Goal: Information Seeking & Learning: Learn about a topic

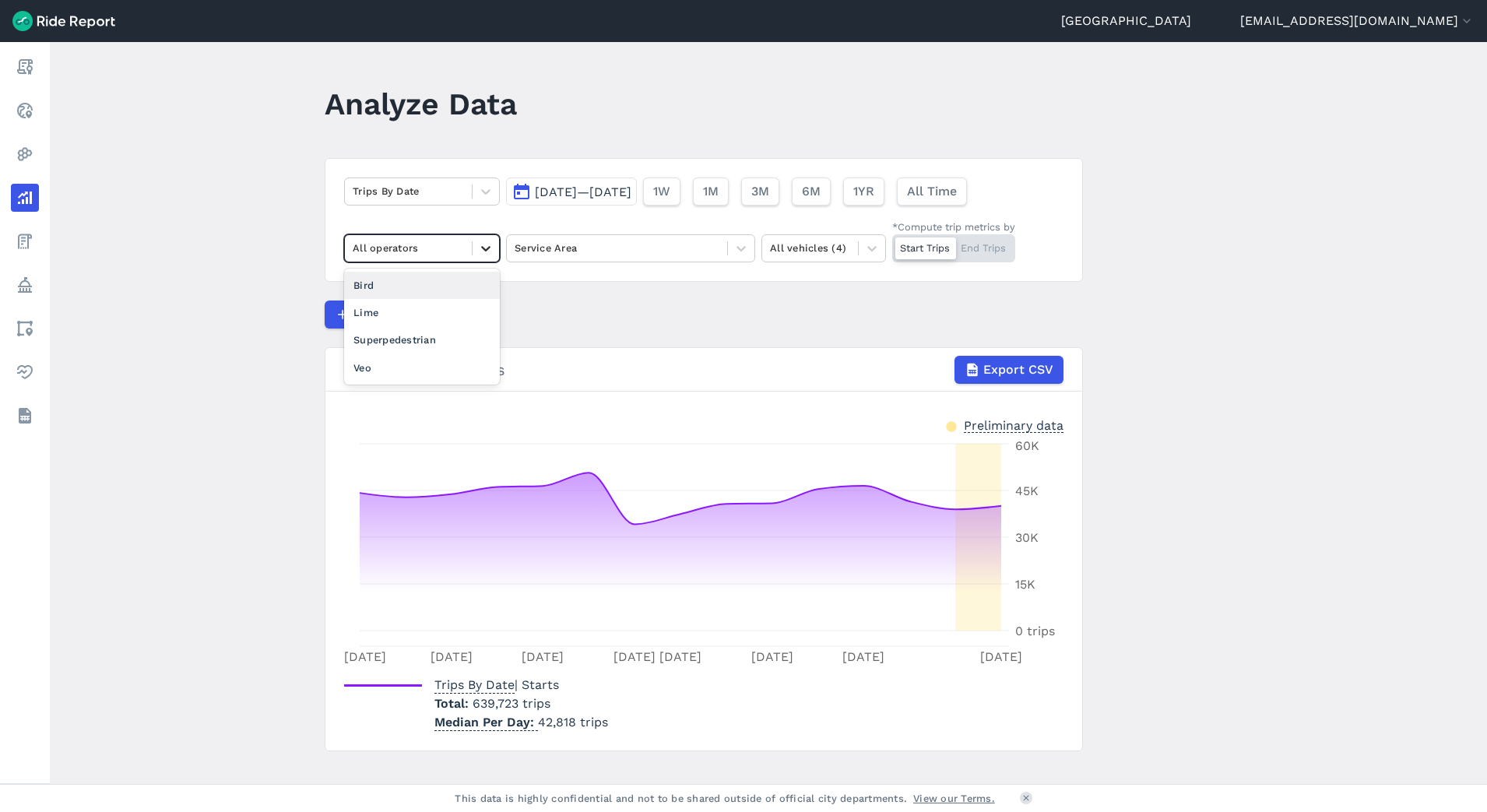
click at [487, 248] on icon at bounding box center [485, 248] width 9 height 6
click at [956, 186] on span "All Time" at bounding box center [932, 192] width 50 height 18
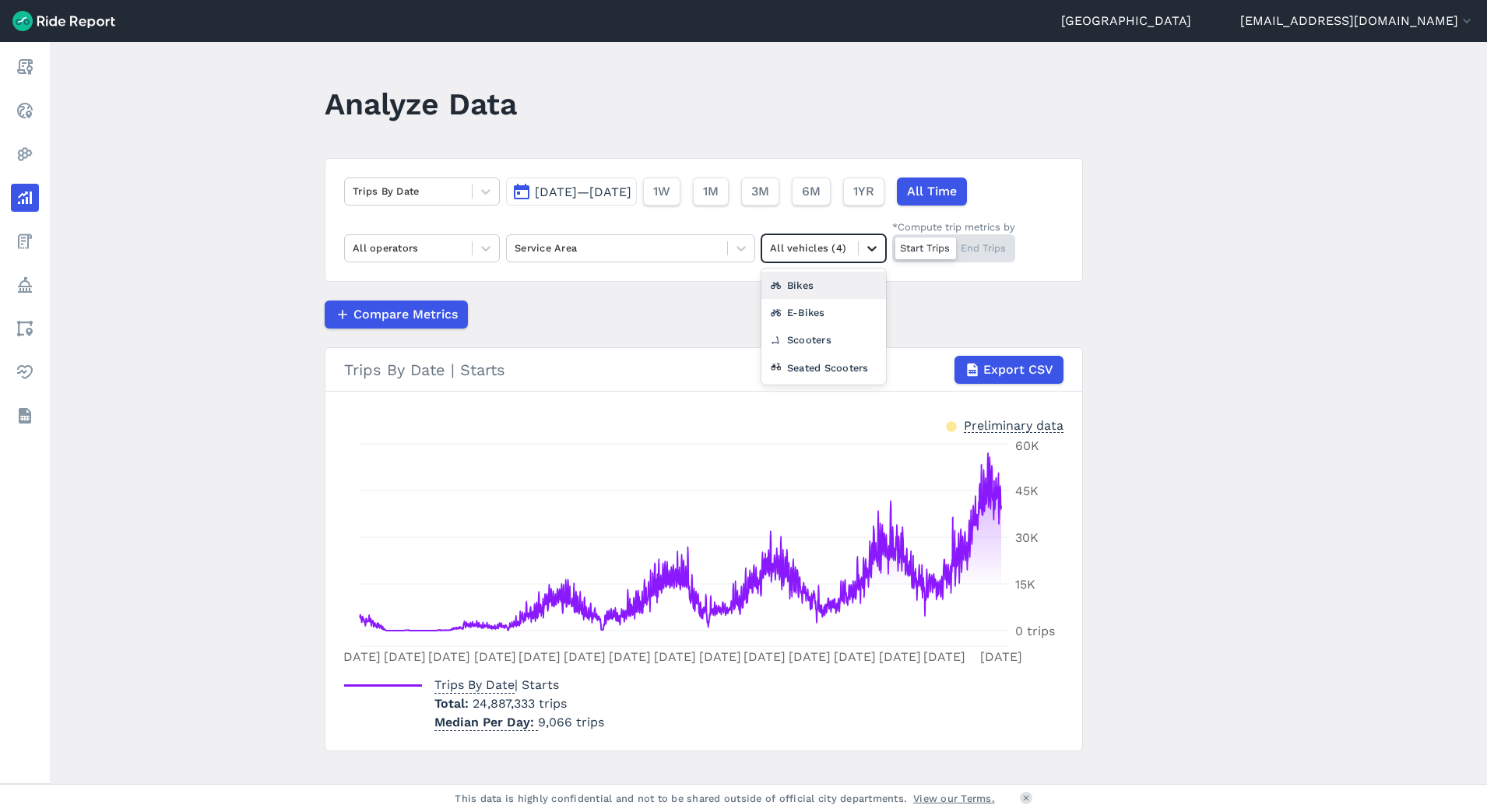
click at [859, 257] on div at bounding box center [872, 248] width 27 height 27
click at [821, 346] on div "Scooters" at bounding box center [823, 340] width 125 height 28
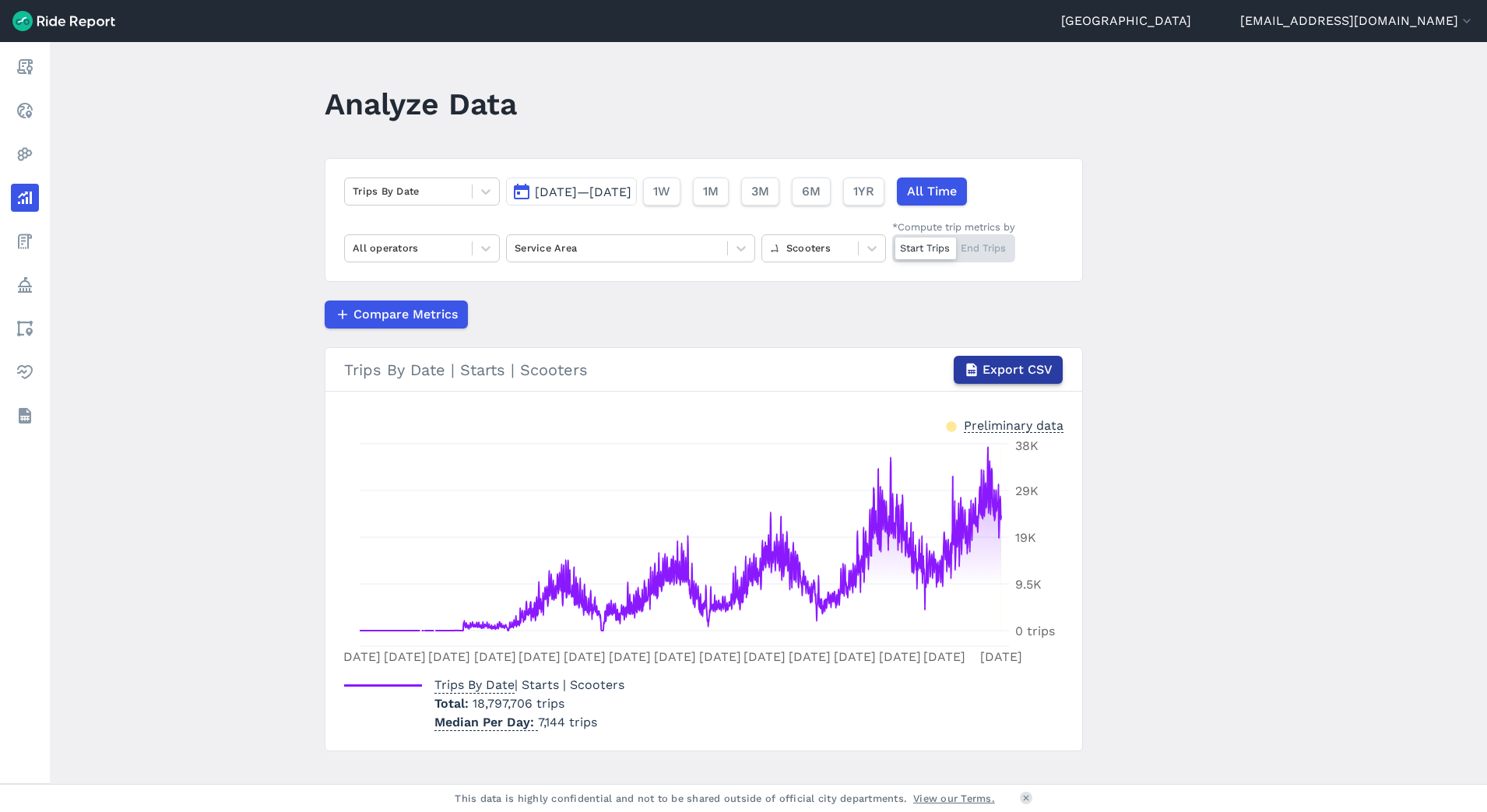
click at [1001, 366] on span "Export CSV" at bounding box center [1018, 370] width 70 height 18
click at [1157, 508] on main "Analyze Data Trips By Date [DATE]—[DATE] 1W 1M 3M 6M 1YR All Time All operators…" at bounding box center [769, 412] width 1438 height 742
